Goal: Task Accomplishment & Management: Use online tool/utility

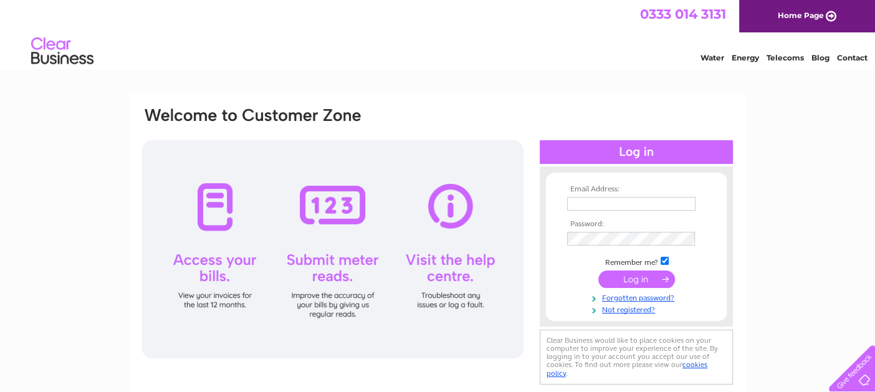
type input "plcastelvecchi@gmail.com"
click at [615, 272] on input "submit" at bounding box center [636, 278] width 77 height 17
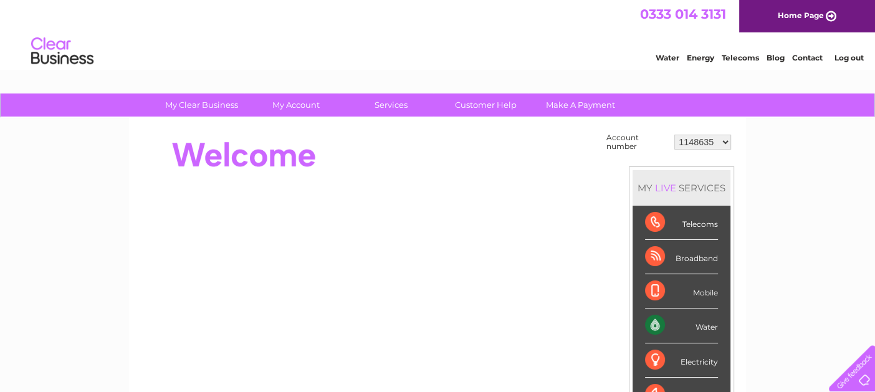
click at [723, 139] on select "1148635 30306982" at bounding box center [702, 142] width 57 height 15
select select "30306982"
click at [675, 135] on select "1148635 30306982" at bounding box center [702, 142] width 57 height 15
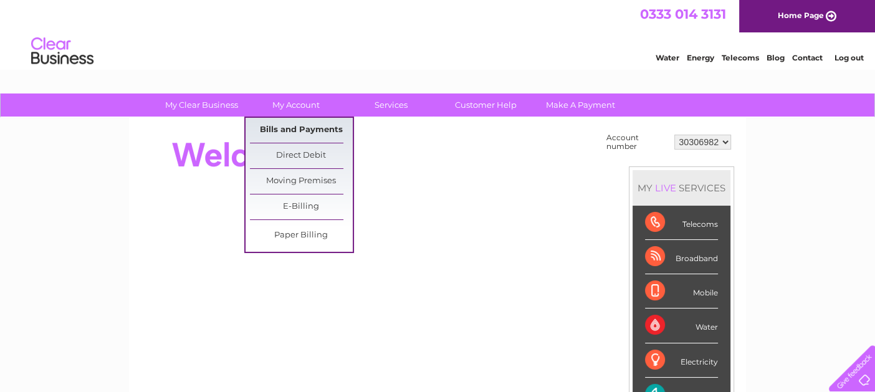
click at [294, 128] on link "Bills and Payments" at bounding box center [301, 130] width 103 height 25
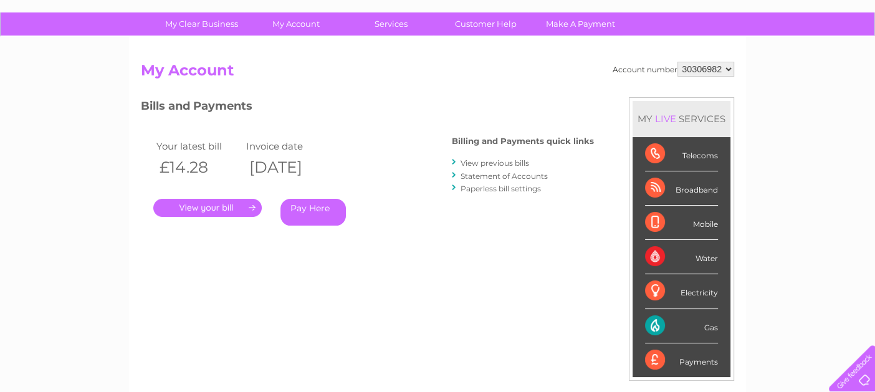
scroll to position [75, 0]
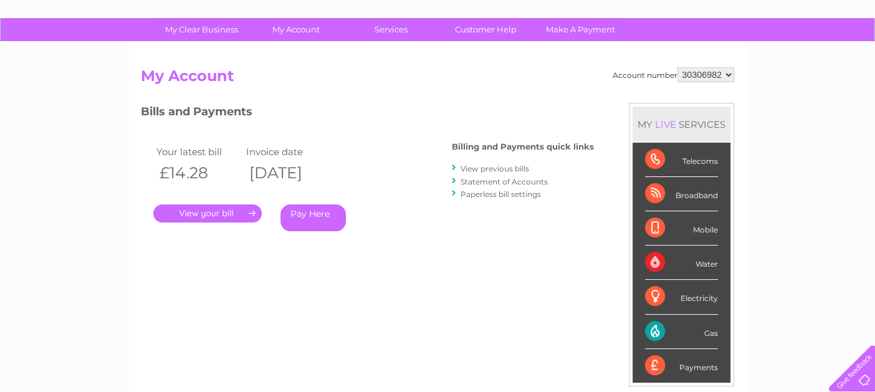
click at [230, 211] on link "." at bounding box center [207, 213] width 108 height 18
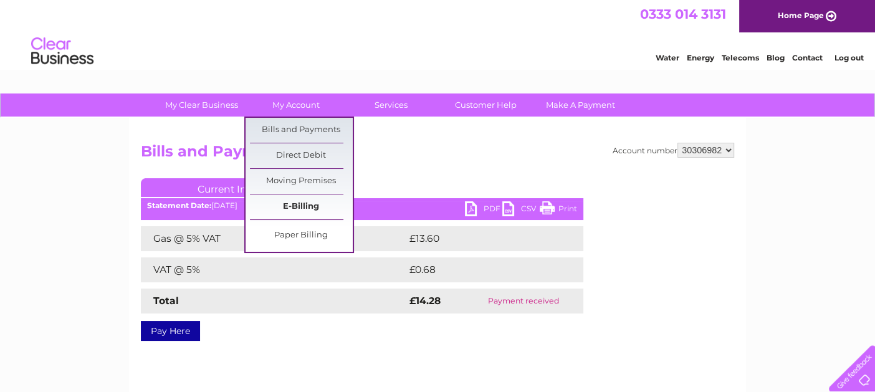
click at [306, 210] on link "E-Billing" at bounding box center [301, 206] width 103 height 25
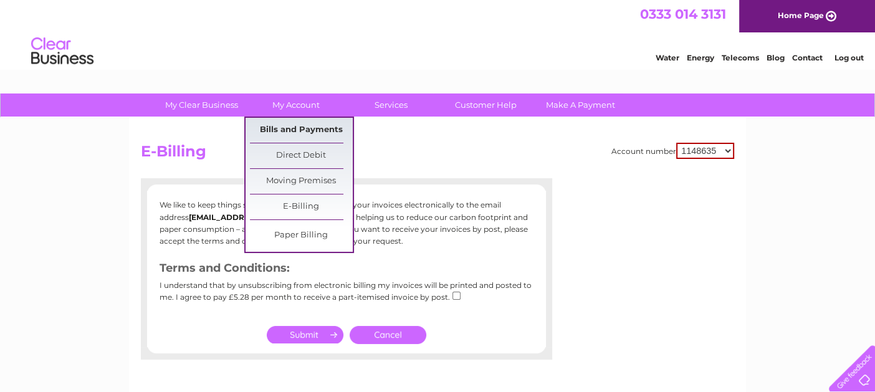
click at [288, 130] on link "Bills and Payments" at bounding box center [301, 130] width 103 height 25
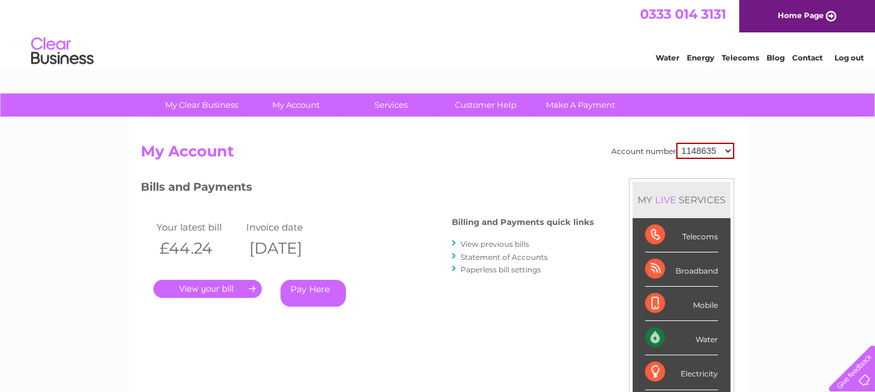
click at [729, 148] on select "1148635 30306982" at bounding box center [705, 151] width 58 height 16
select select "30306982"
click at [677, 143] on select "1148635 30306982" at bounding box center [705, 151] width 58 height 16
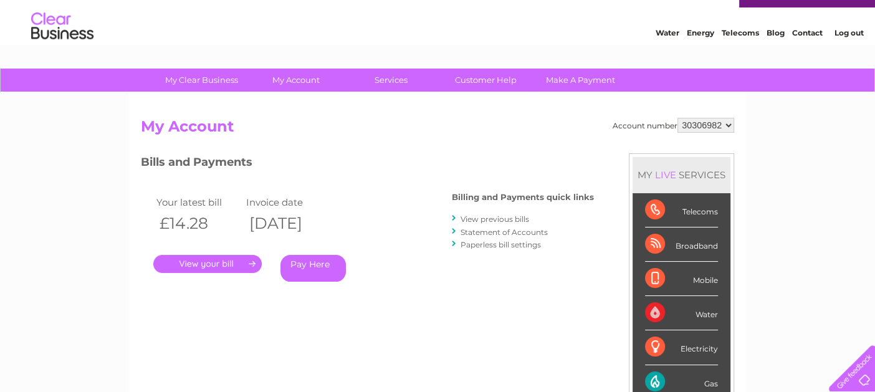
scroll to position [22, 0]
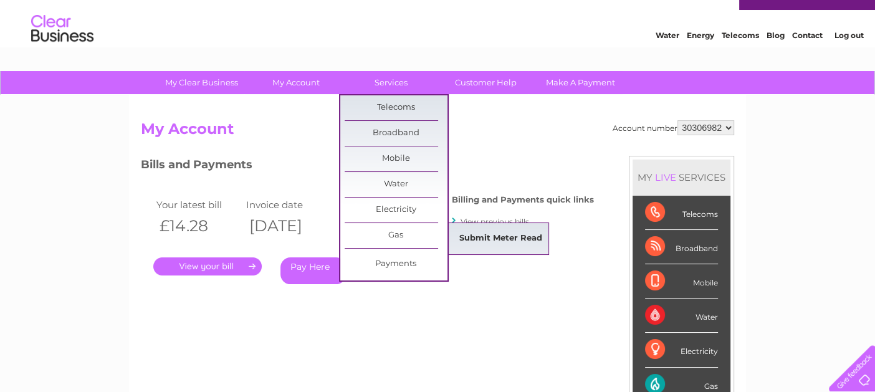
click at [485, 239] on link "Submit Meter Read" at bounding box center [500, 238] width 103 height 25
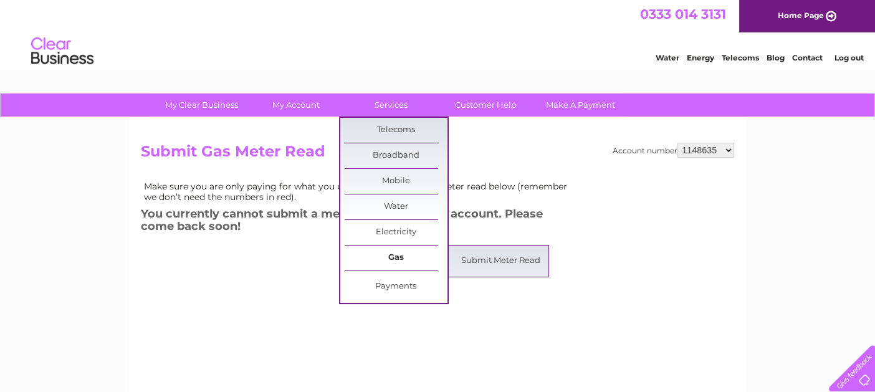
click at [388, 257] on link "Gas" at bounding box center [396, 258] width 103 height 25
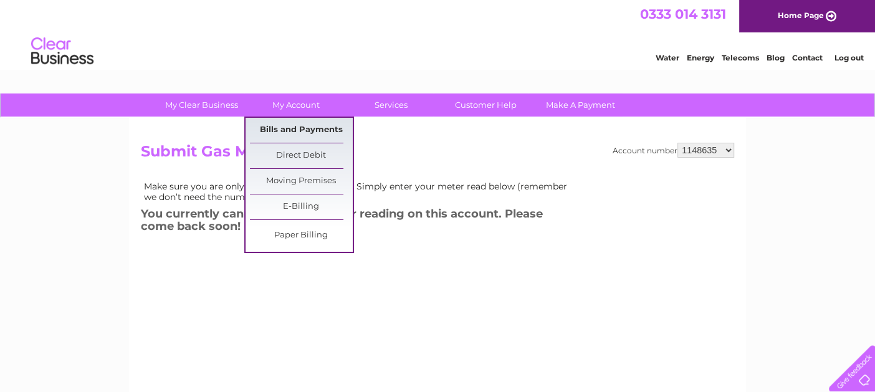
click at [287, 130] on link "Bills and Payments" at bounding box center [301, 130] width 103 height 25
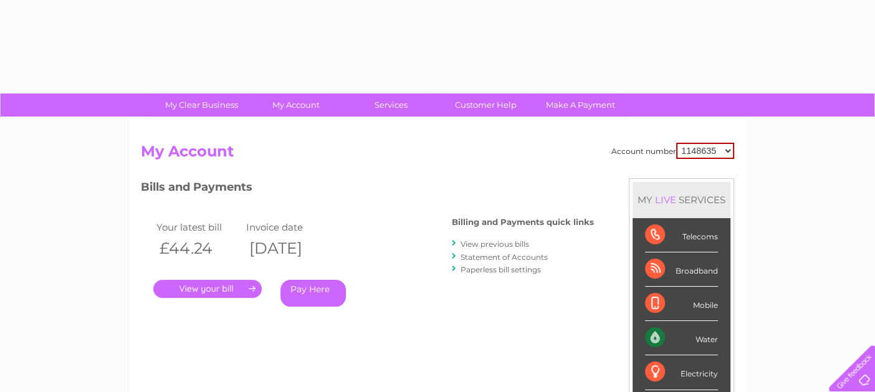
click at [287, 130] on div "Account number 1148635 30306982 My Account MY LIVE SERVICES Telecoms Broadband …" at bounding box center [437, 324] width 617 height 413
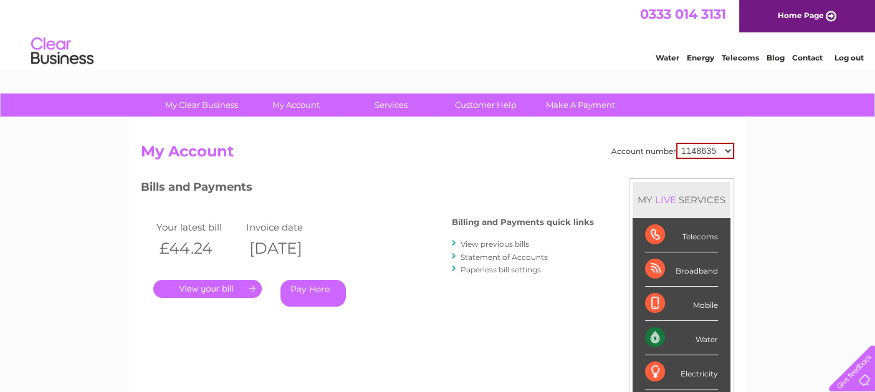
click at [213, 284] on link "." at bounding box center [207, 289] width 108 height 18
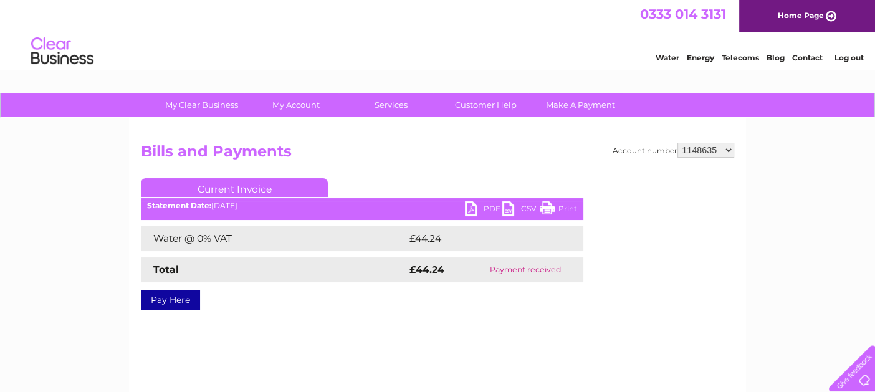
click at [490, 206] on link "PDF" at bounding box center [483, 210] width 37 height 18
click at [724, 153] on select "1148635 30306982" at bounding box center [705, 150] width 57 height 15
select select "30306982"
click at [678, 143] on select "1148635 30306982" at bounding box center [705, 150] width 57 height 15
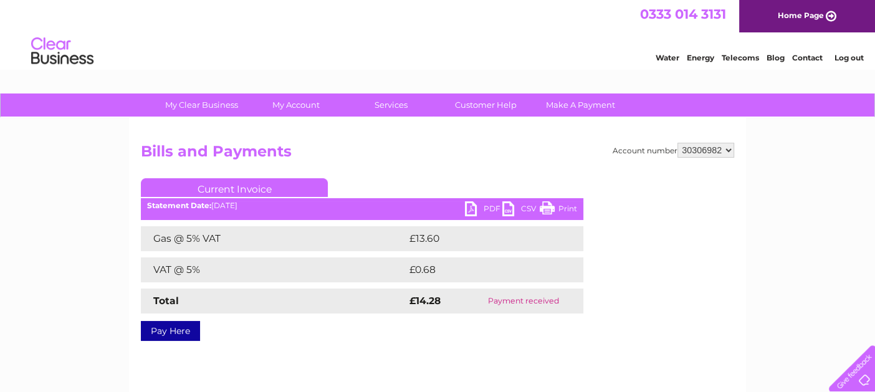
click at [489, 204] on link "PDF" at bounding box center [483, 210] width 37 height 18
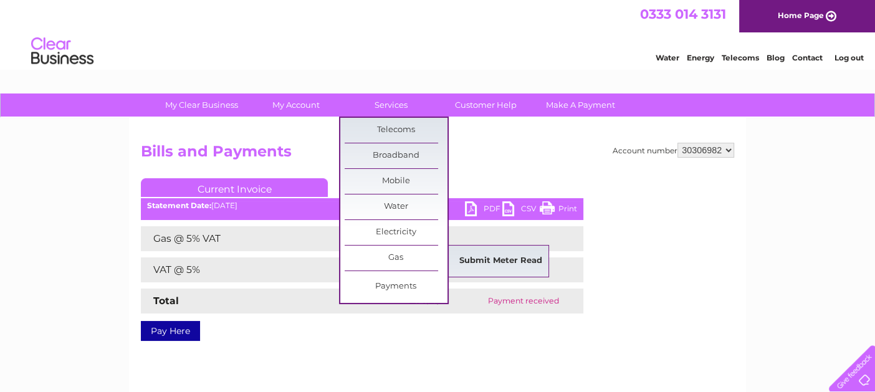
click at [476, 253] on link "Submit Meter Read" at bounding box center [500, 261] width 103 height 25
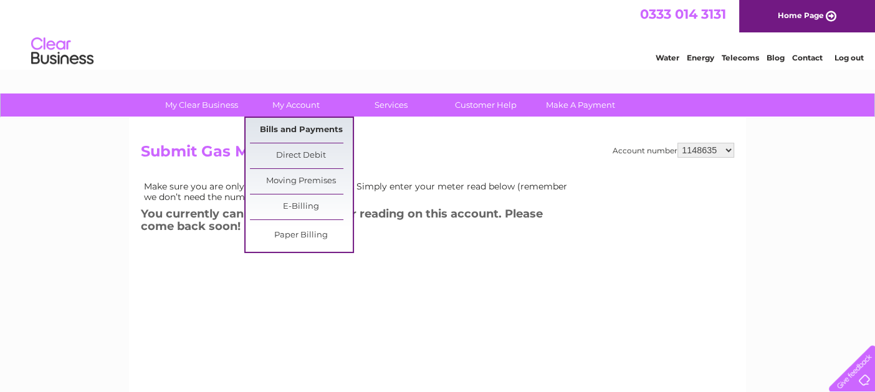
click at [304, 123] on link "Bills and Payments" at bounding box center [301, 130] width 103 height 25
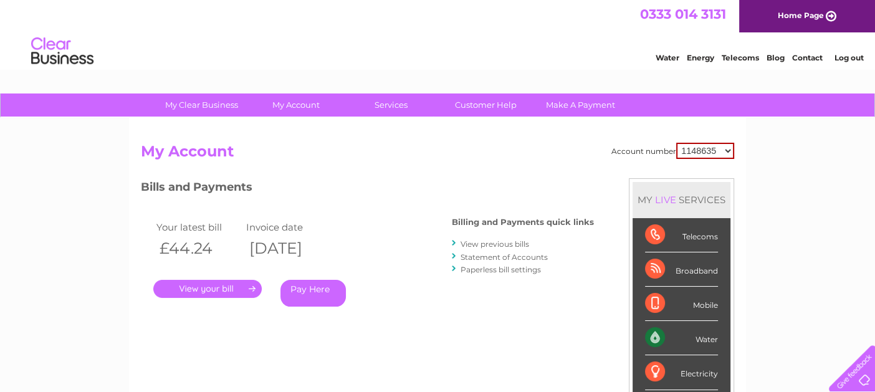
click at [728, 146] on select "1148635 30306982" at bounding box center [705, 151] width 58 height 16
select select "30306982"
click at [677, 143] on select "1148635 30306982" at bounding box center [705, 151] width 58 height 16
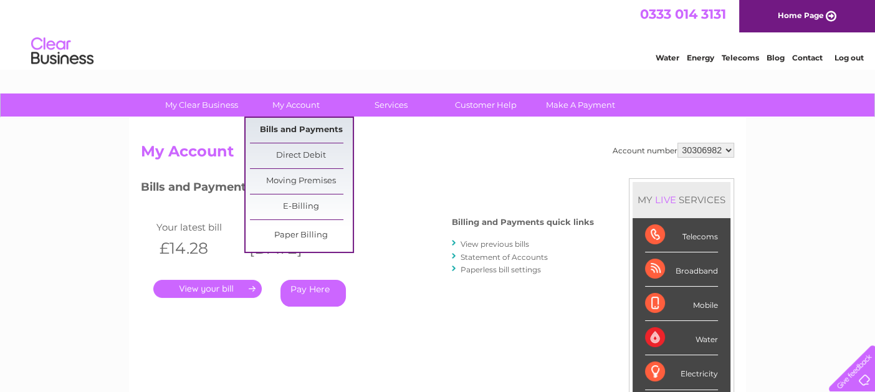
click at [295, 122] on link "Bills and Payments" at bounding box center [301, 130] width 103 height 25
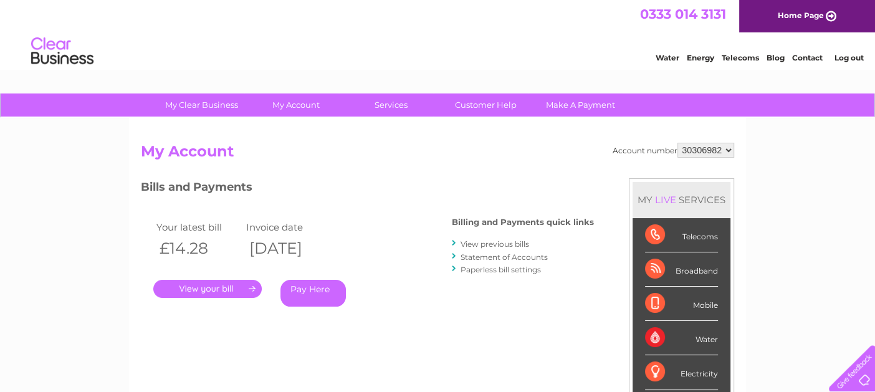
click at [295, 122] on div "Account number 1148635 30306982 My Account MY LIVE SERVICES Telecoms Broadband …" at bounding box center [437, 324] width 617 height 413
click at [496, 102] on link "Customer Help" at bounding box center [485, 104] width 103 height 23
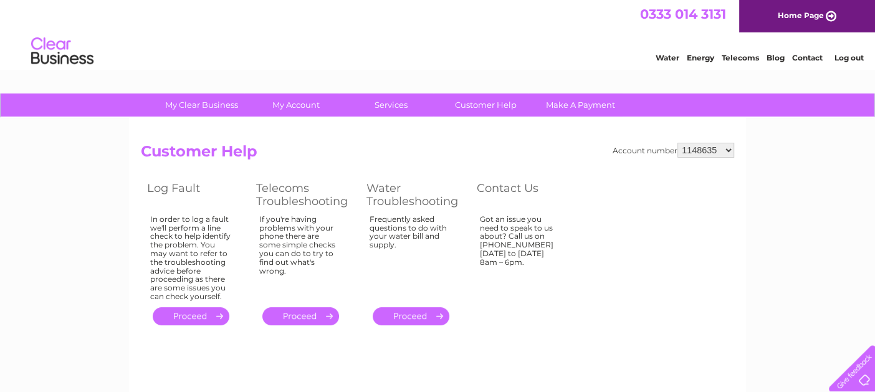
click at [687, 62] on link "Energy" at bounding box center [700, 57] width 27 height 9
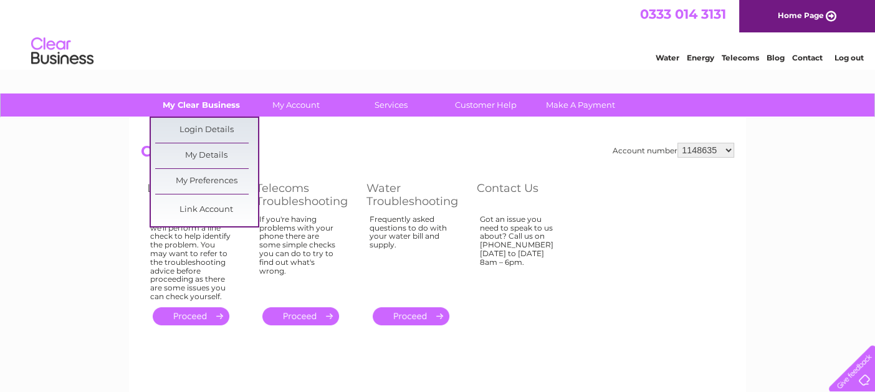
click at [211, 105] on link "My Clear Business" at bounding box center [201, 104] width 103 height 23
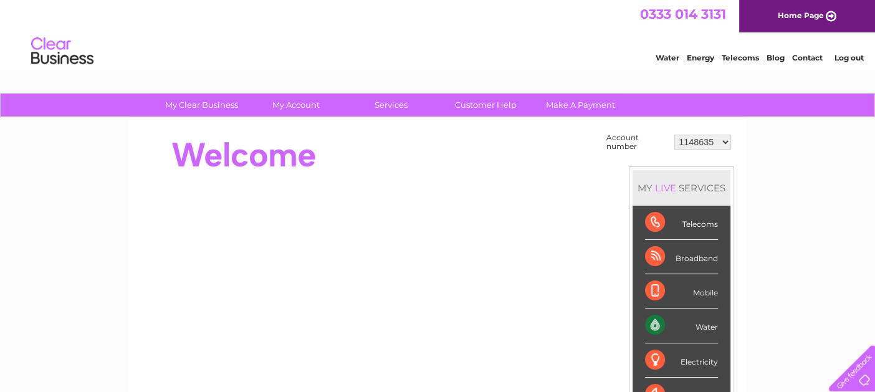
click at [722, 143] on select "1148635 30306982" at bounding box center [702, 142] width 57 height 15
select select "30306982"
click at [675, 135] on select "1148635 30306982" at bounding box center [702, 142] width 57 height 15
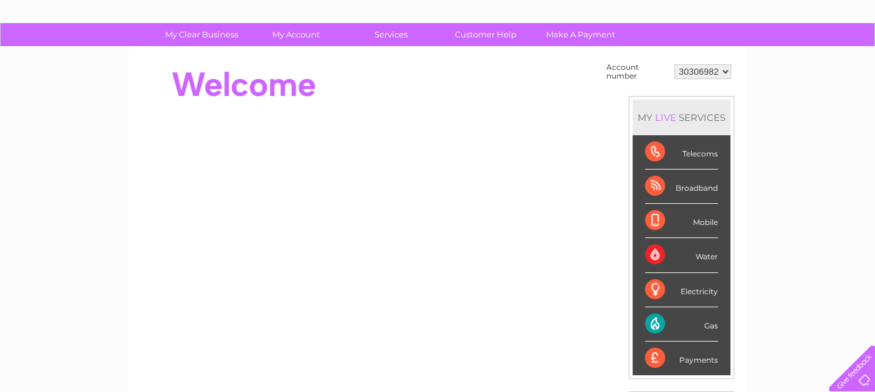
scroll to position [69, 0]
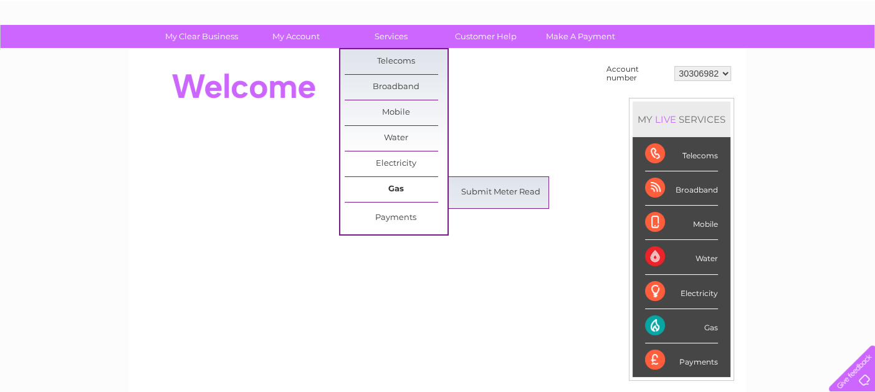
click at [403, 181] on link "Gas" at bounding box center [396, 189] width 103 height 25
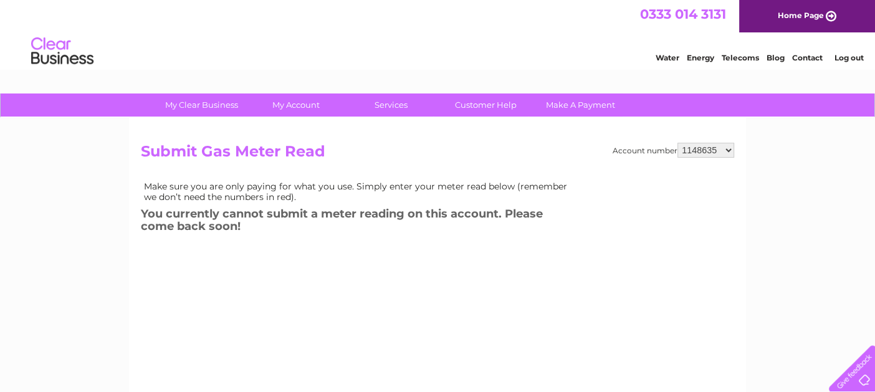
click at [403, 181] on td "Make sure you are only paying for what you use. Simply enter your meter read be…" at bounding box center [359, 191] width 436 height 26
drag, startPoint x: 0, startPoint y: 0, endPoint x: 403, endPoint y: 181, distance: 442.1
click at [403, 181] on td "Make sure you are only paying for what you use. Simply enter your meter read be…" at bounding box center [359, 191] width 436 height 26
click at [417, 238] on h3 "You currently cannot submit a meter reading on this account. Please come back s…" at bounding box center [359, 222] width 436 height 34
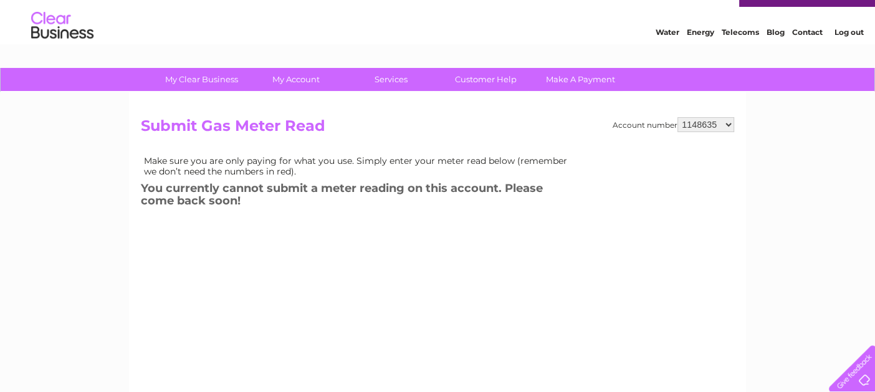
scroll to position [39, 0]
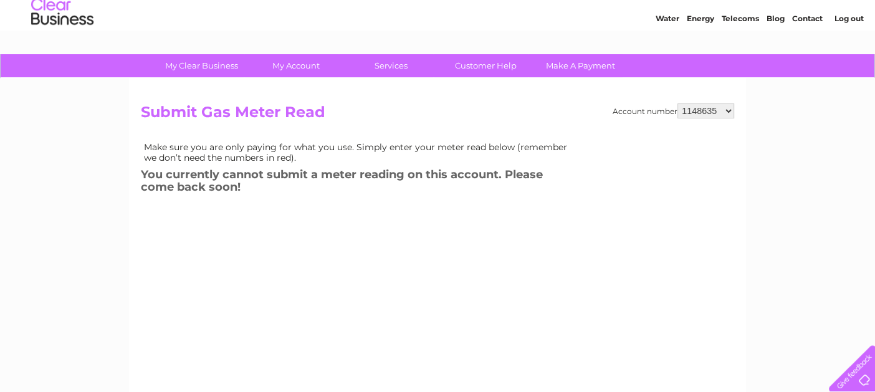
click at [728, 110] on select "1148635 30306982" at bounding box center [705, 110] width 57 height 15
select select "30306982"
click at [678, 103] on select "1148635 30306982" at bounding box center [705, 110] width 57 height 15
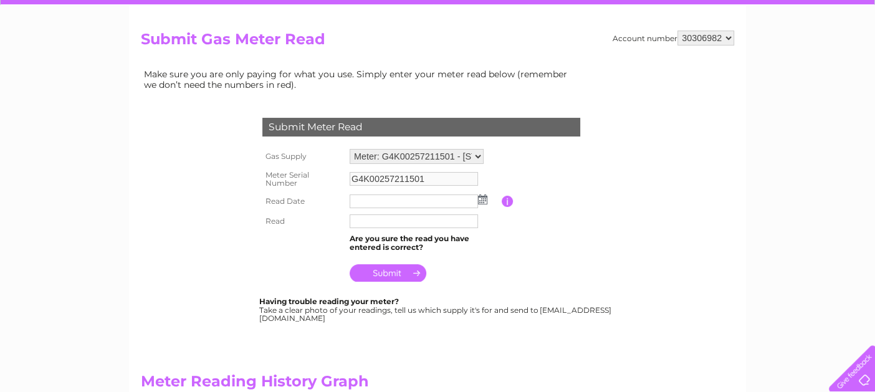
scroll to position [123, 0]
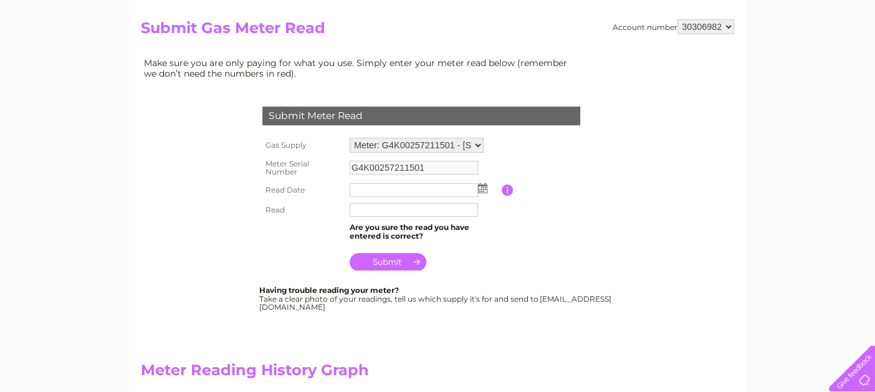
click at [437, 190] on input "text" at bounding box center [414, 190] width 128 height 14
click at [480, 189] on img at bounding box center [482, 188] width 9 height 10
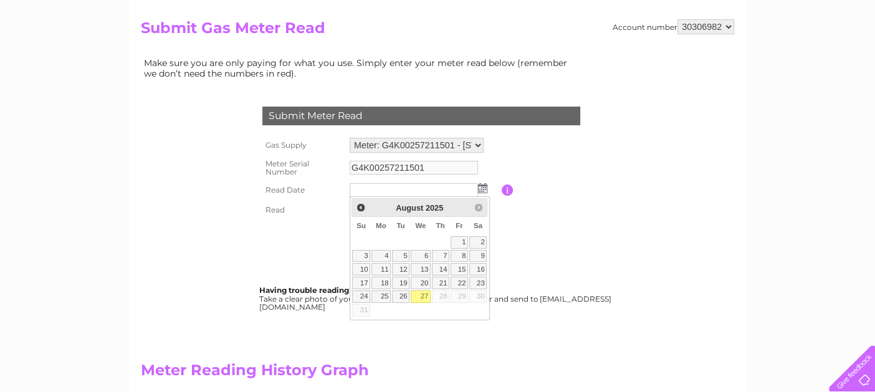
click at [431, 303] on link "27" at bounding box center [421, 296] width 20 height 12
type input "2025/08/27"
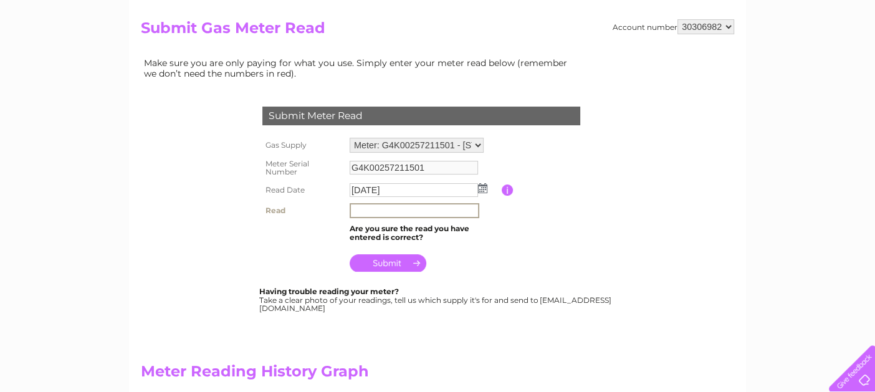
click at [433, 214] on input "text" at bounding box center [415, 210] width 130 height 15
type input "05397"
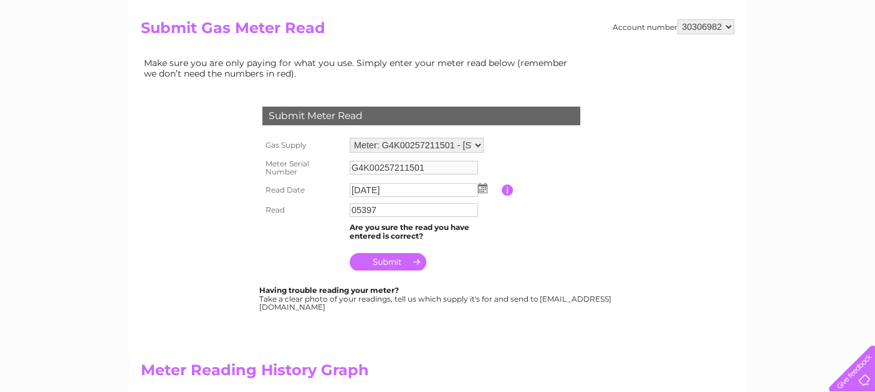
click at [398, 261] on input "submit" at bounding box center [388, 261] width 77 height 17
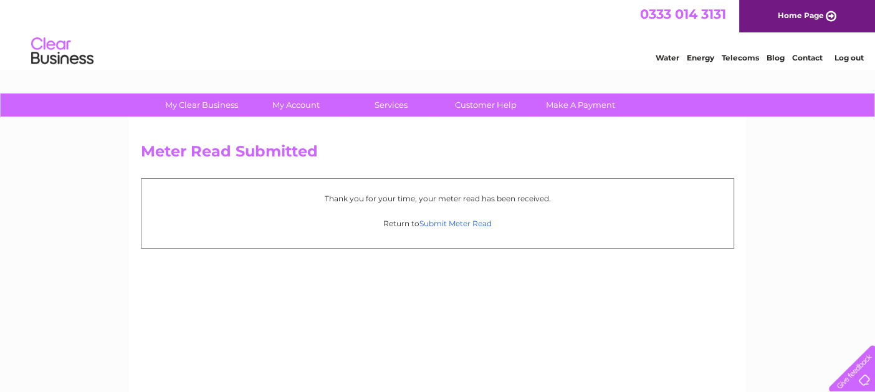
click at [436, 224] on link "Submit Meter Read" at bounding box center [455, 223] width 72 height 9
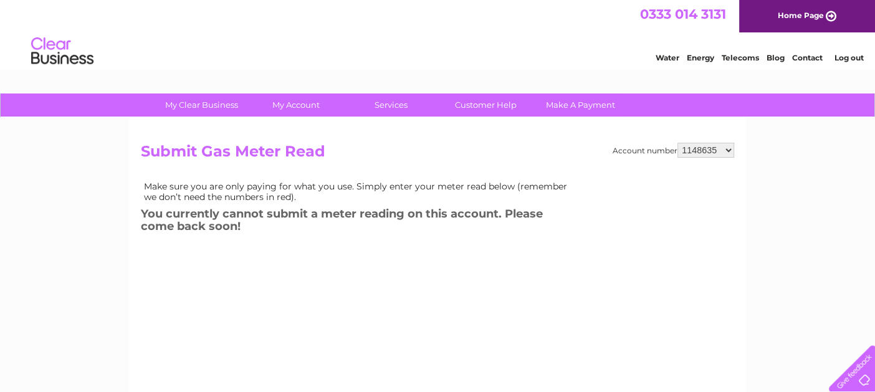
click at [821, 122] on div "My Clear Business Login Details My Details My Preferences Link Account My Accou…" at bounding box center [437, 386] width 875 height 586
click at [727, 151] on select "1148635 30306982" at bounding box center [705, 150] width 57 height 15
select select "30306982"
click at [678, 143] on select "1148635 30306982" at bounding box center [705, 150] width 57 height 15
